Goal: Task Accomplishment & Management: Manage account settings

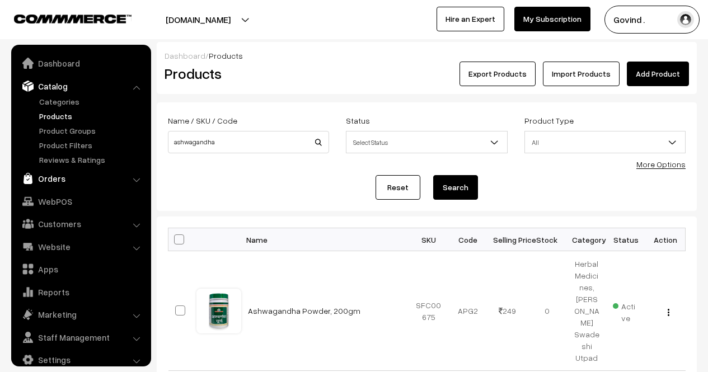
drag, startPoint x: 0, startPoint y: 0, endPoint x: 39, endPoint y: 168, distance: 172.4
click at [39, 168] on link "Orders" at bounding box center [80, 178] width 133 height 20
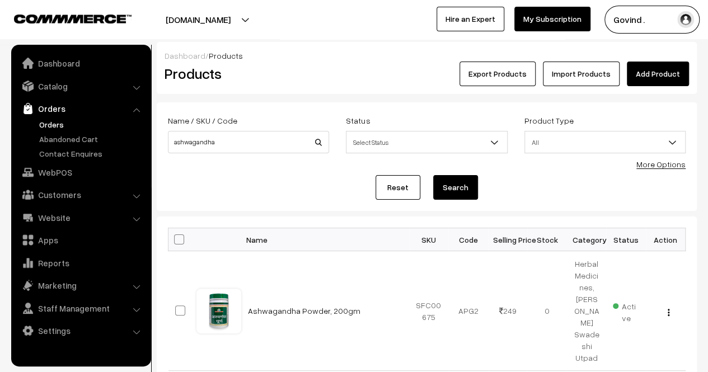
click at [54, 121] on link "Orders" at bounding box center [91, 125] width 111 height 12
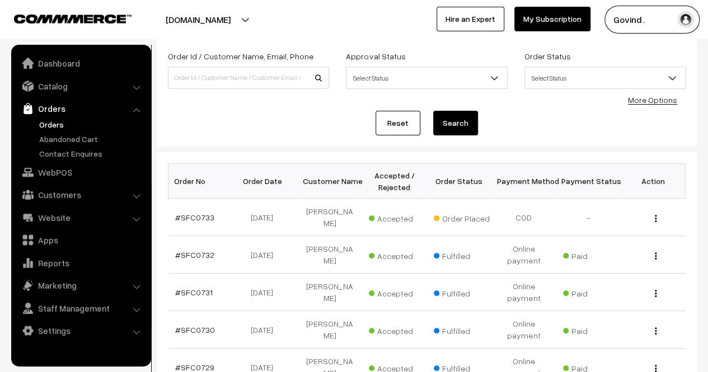
scroll to position [76, 0]
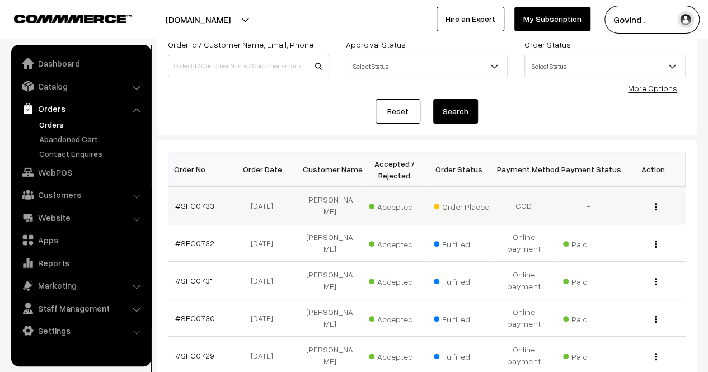
click at [655, 203] on img "button" at bounding box center [656, 206] width 2 height 7
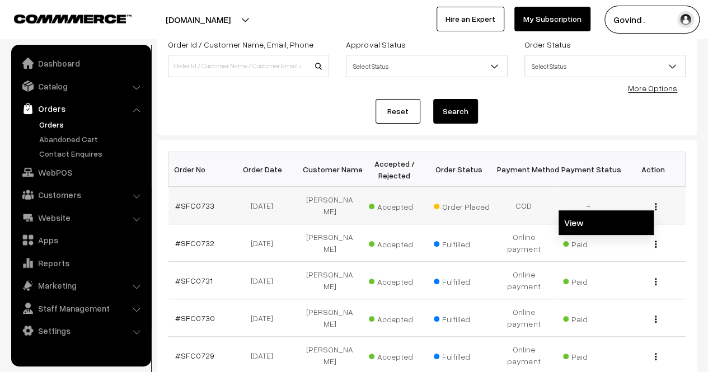
click at [602, 221] on link "View" at bounding box center [605, 222] width 95 height 25
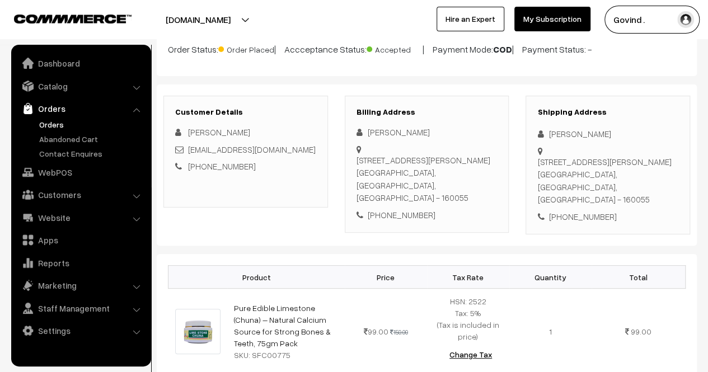
scroll to position [110, 0]
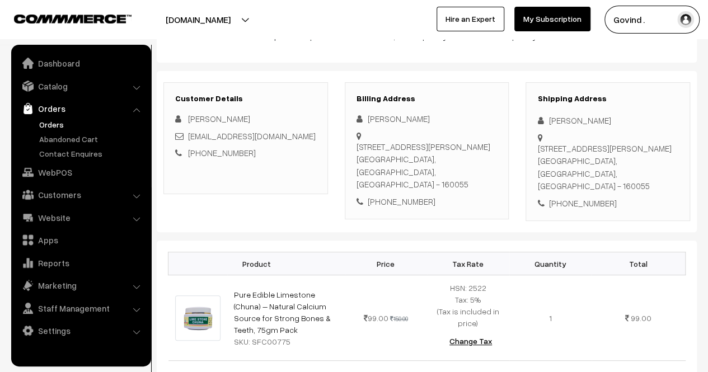
click at [580, 203] on div "+91 8307434832" at bounding box center [607, 203] width 141 height 13
copy div "8307434832"
drag, startPoint x: 548, startPoint y: 121, endPoint x: 593, endPoint y: 119, distance: 44.8
click at [593, 119] on div "[PERSON_NAME]" at bounding box center [607, 120] width 141 height 13
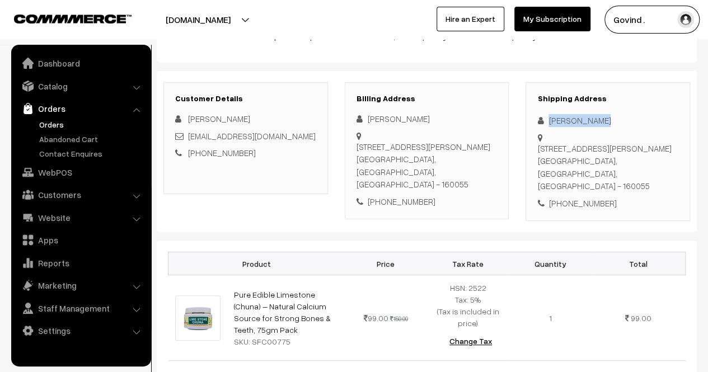
copy div "[PERSON_NAME]"
click at [537, 146] on div "F-382, Asha Tower, Phase 8B, Industrial Area, Sahibzada Ajit Singh Nagar (Mohal…" at bounding box center [607, 167] width 141 height 50
drag, startPoint x: 562, startPoint y: 169, endPoint x: 539, endPoint y: 148, distance: 30.9
click at [539, 148] on div "F-382, Asha Tower, Phase 8B, Industrial Area, Sahibzada Ajit Singh Nagar (Mohal…" at bounding box center [607, 167] width 141 height 50
copy div "F-382, Asha Tower, Phase 8B, Industrial Area, Sahibzada Ajit Singh Nagar (Mohal…"
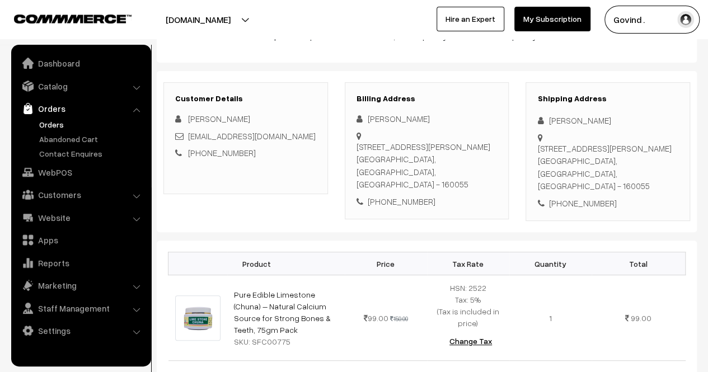
click at [618, 186] on div "F-382, Asha Tower, Phase 8B, Industrial Area, Sahibzada Ajit Singh Nagar (Mohal…" at bounding box center [607, 167] width 141 height 50
copy div "160055"
click at [674, 206] on div "+91 8307434832" at bounding box center [607, 203] width 141 height 13
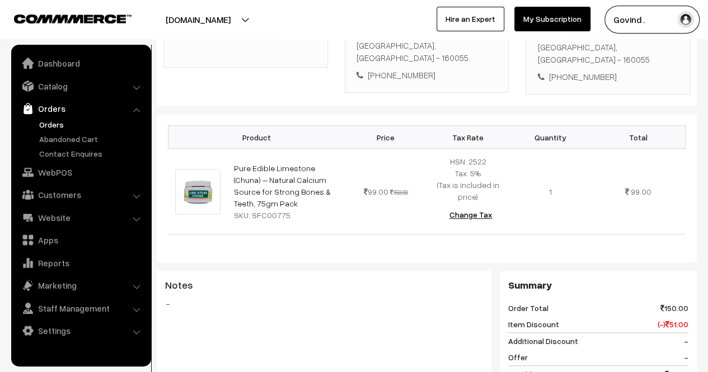
scroll to position [250, 0]
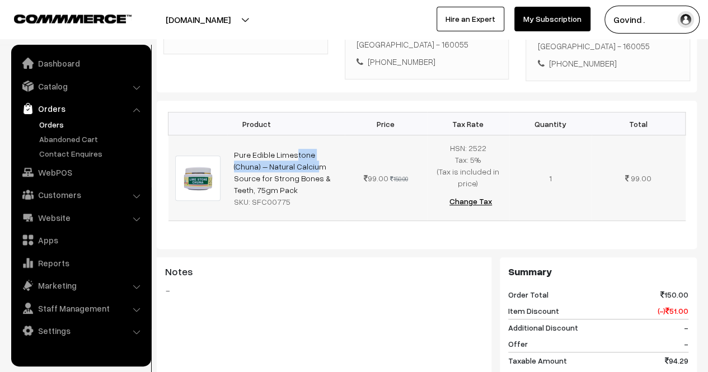
drag, startPoint x: 335, startPoint y: 153, endPoint x: 229, endPoint y: 157, distance: 106.4
click at [229, 157] on td "Pure Edible Limestone (Chuna) – Natural Calcium Source for Strong Bones & Teeth…" at bounding box center [285, 178] width 117 height 86
copy link "Pure Edible Limestone (Chuna)"
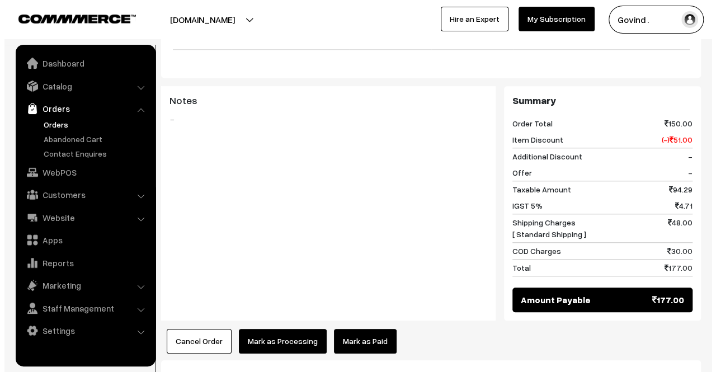
scroll to position [472, 0]
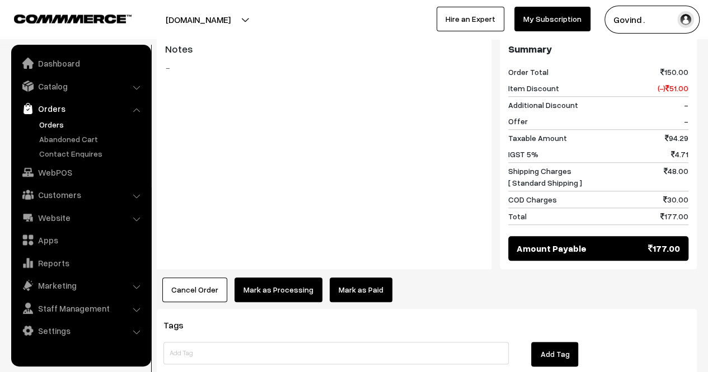
click at [257, 286] on button "Mark as Processing" at bounding box center [278, 289] width 88 height 25
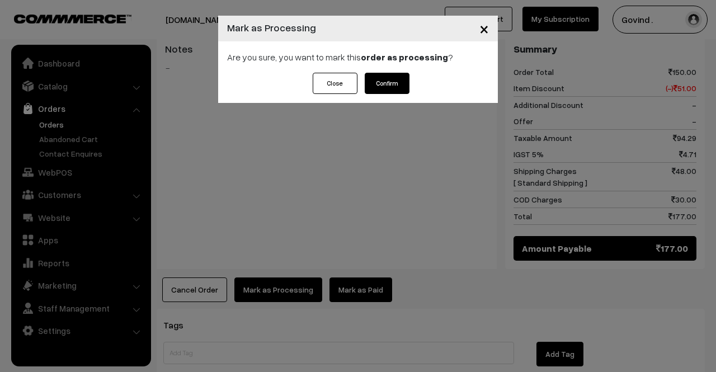
click at [393, 84] on button "Confirm" at bounding box center [387, 83] width 45 height 21
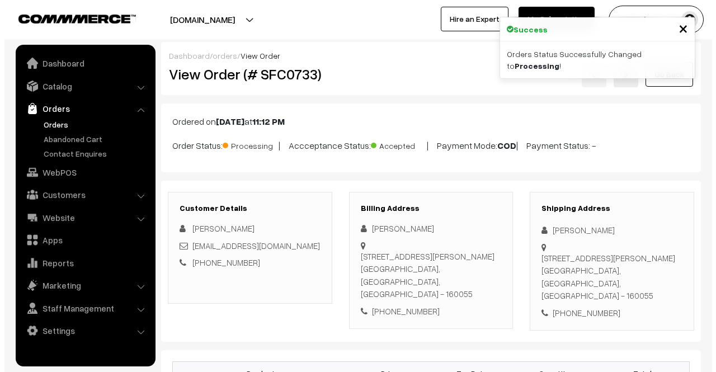
scroll to position [545, 0]
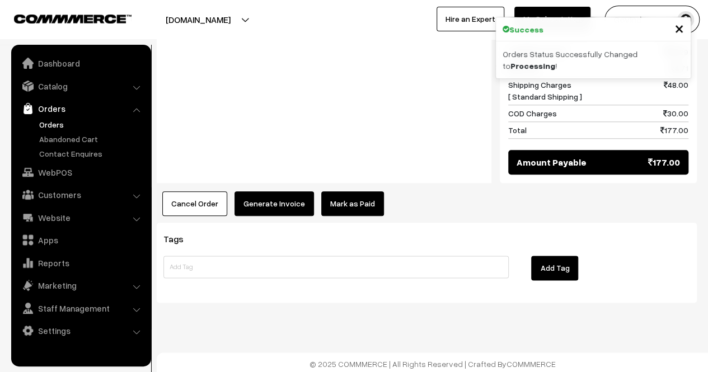
click at [257, 184] on div "Product Price Tax Rate Quantity Total Pure Edible Limestone (Chuna) – Natural C…" at bounding box center [427, 10] width 540 height 411
click at [260, 195] on button "Generate Invoice" at bounding box center [273, 203] width 79 height 25
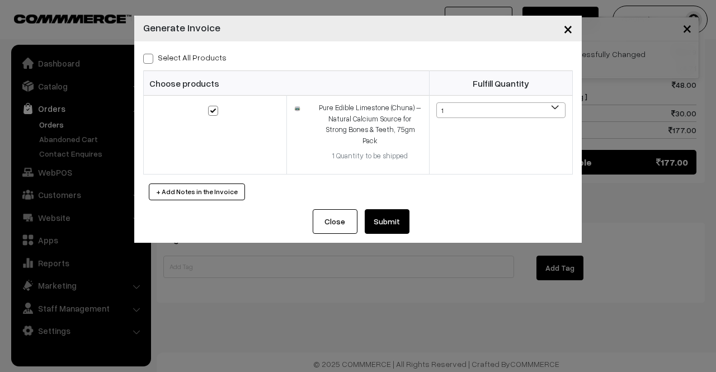
click at [150, 58] on span at bounding box center [148, 59] width 10 height 10
click at [150, 58] on input "Select All Products" at bounding box center [146, 56] width 7 height 7
checkbox input "true"
click at [409, 209] on button "Submit" at bounding box center [387, 221] width 45 height 25
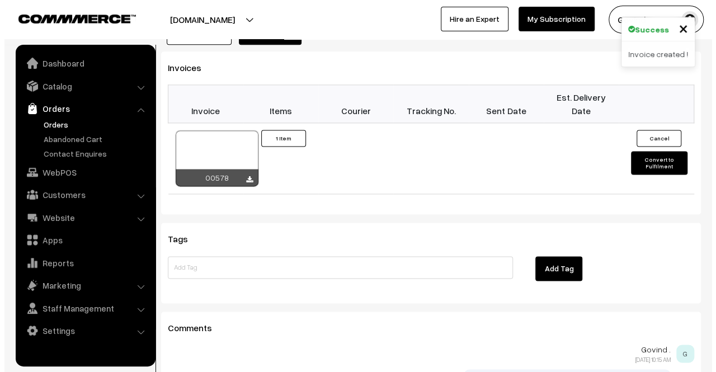
scroll to position [714, 0]
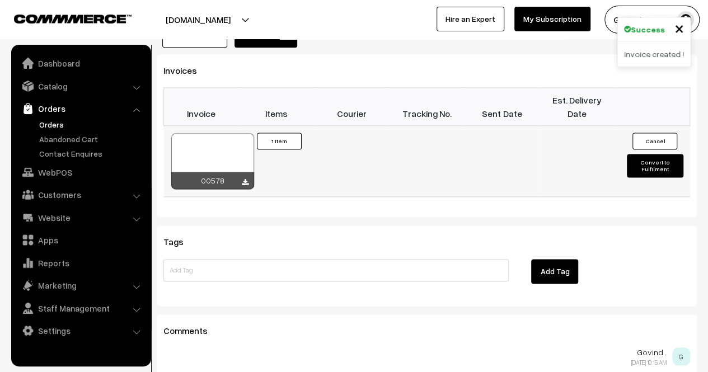
click at [646, 167] on button "Convert to Fulfilment" at bounding box center [655, 165] width 56 height 23
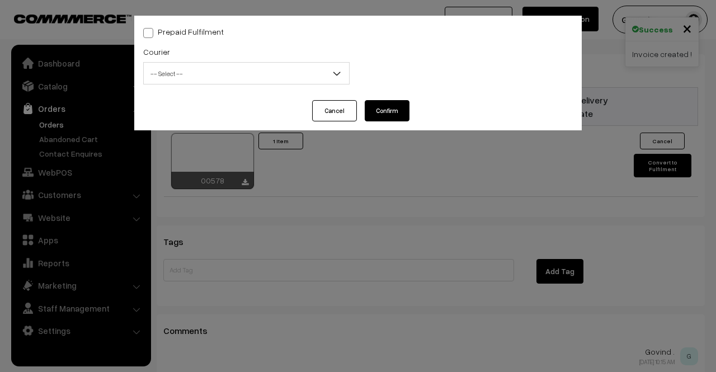
click at [241, 74] on span "-- Select --" at bounding box center [246, 74] width 205 height 20
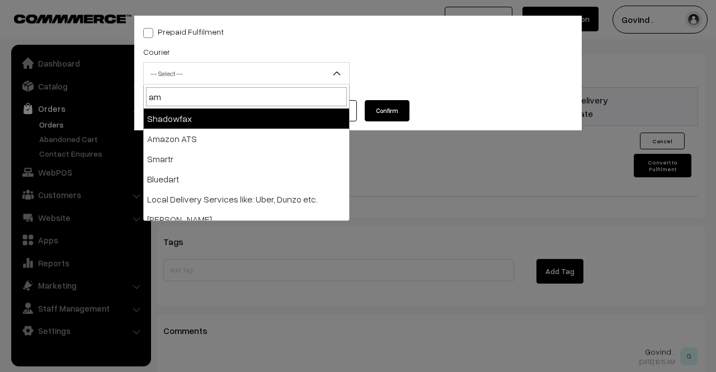
type input "ama"
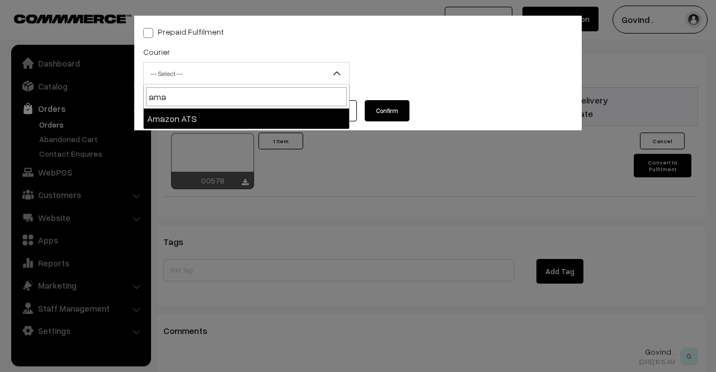
select select "8"
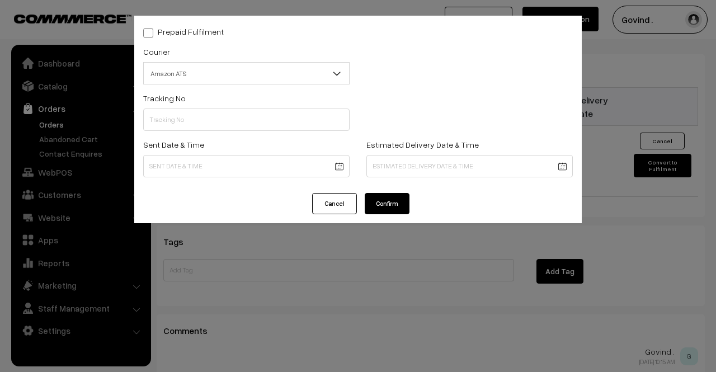
click at [208, 108] on div "Tracking No" at bounding box center [246, 111] width 206 height 40
click at [207, 116] on input "text" at bounding box center [246, 120] width 206 height 22
paste input "363344262801"
type input "363344262801"
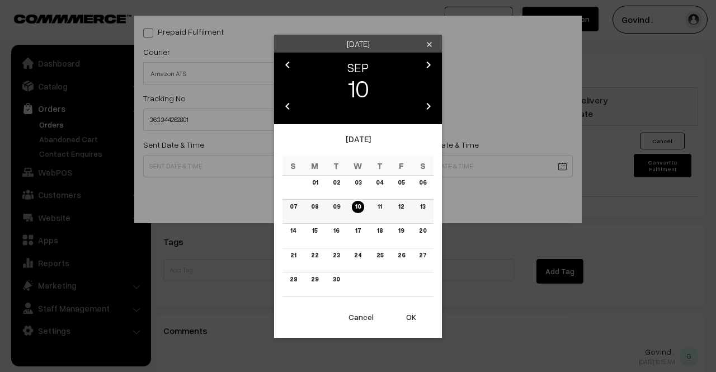
click at [360, 204] on link "10" at bounding box center [358, 207] width 12 height 12
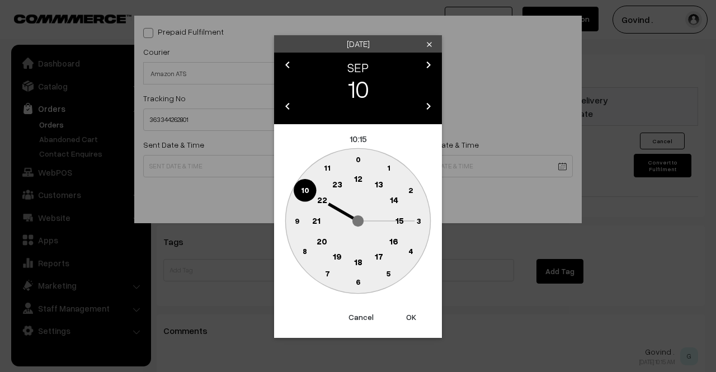
click at [362, 181] on circle at bounding box center [358, 179] width 23 height 23
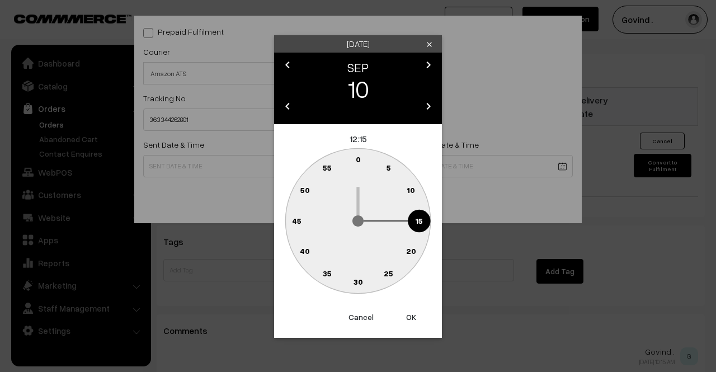
click at [358, 160] on text "0" at bounding box center [358, 159] width 5 height 10
type input "[DATE] 12:00"
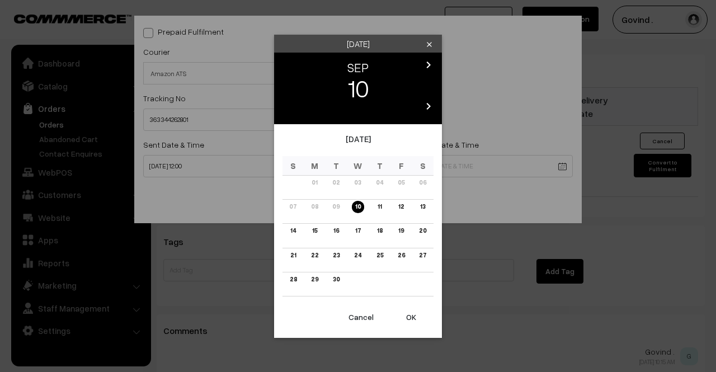
click at [312, 231] on link "15" at bounding box center [315, 231] width 12 height 12
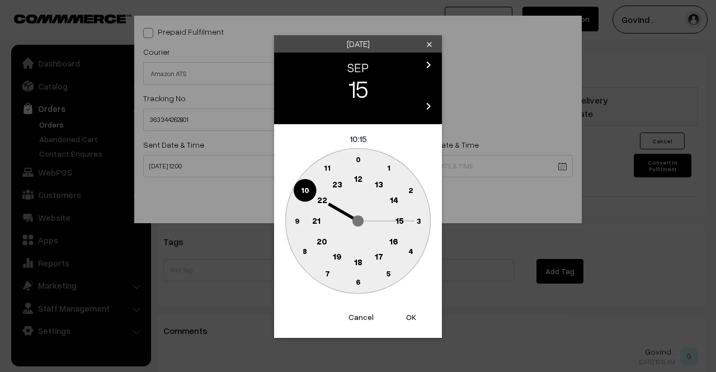
click at [351, 260] on circle at bounding box center [358, 262] width 23 height 23
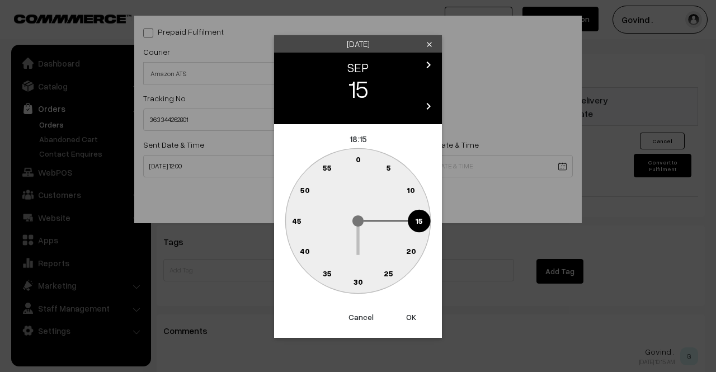
click at [356, 159] on text "0" at bounding box center [358, 159] width 5 height 10
type input "[DATE] 18:00"
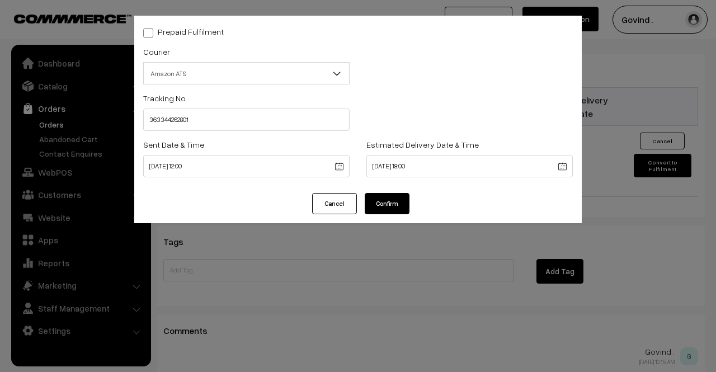
click at [392, 206] on button "Confirm" at bounding box center [387, 203] width 45 height 21
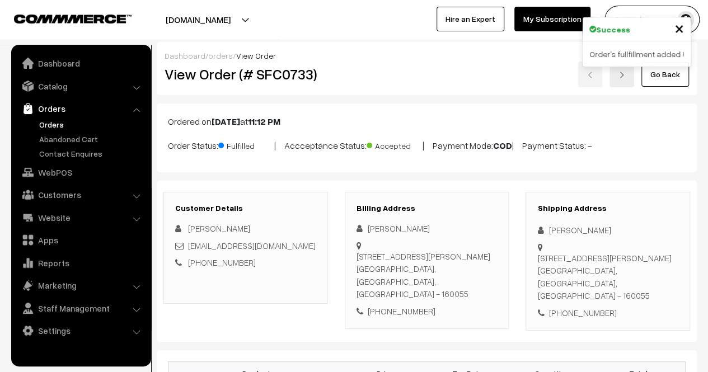
click at [674, 82] on link "Go Back" at bounding box center [665, 74] width 48 height 25
